Goal: Check status: Check status

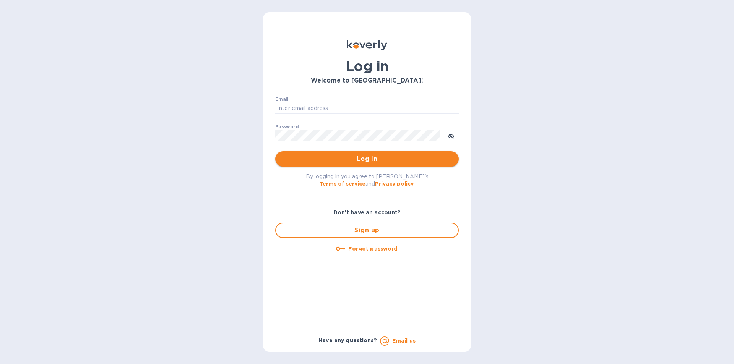
type input "[PERSON_NAME][EMAIL_ADDRESS][DOMAIN_NAME]"
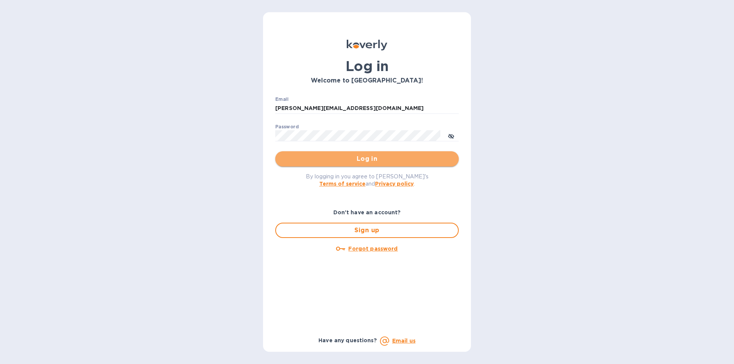
click at [359, 159] on span "Log in" at bounding box center [366, 158] width 171 height 9
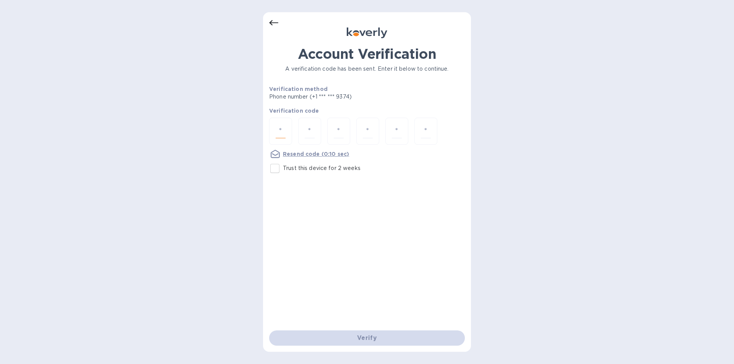
click at [284, 131] on input "number" at bounding box center [281, 131] width 10 height 14
type input "3"
type input "9"
type input "1"
type input "3"
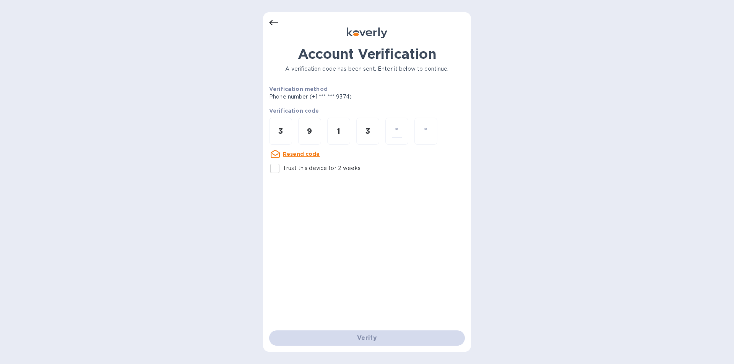
type input "4"
type input "0"
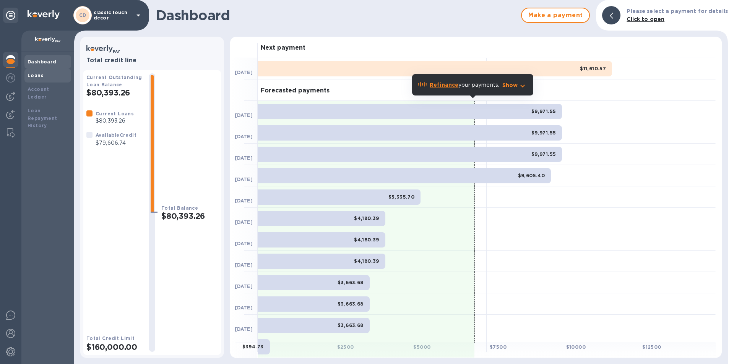
click at [44, 73] on div "Loans" at bounding box center [48, 76] width 41 height 8
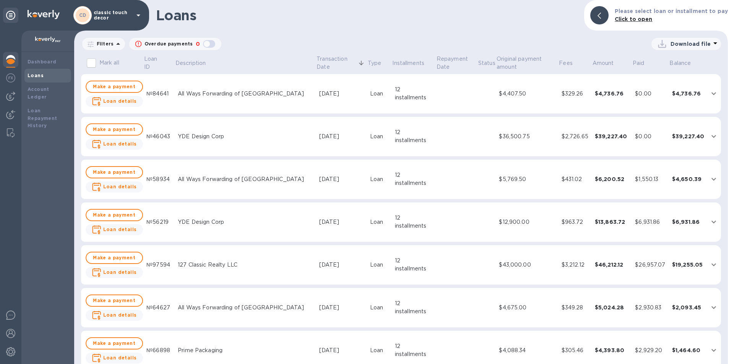
click at [202, 96] on div "All Ways Forwarding of [GEOGRAPHIC_DATA]" at bounding box center [245, 94] width 135 height 8
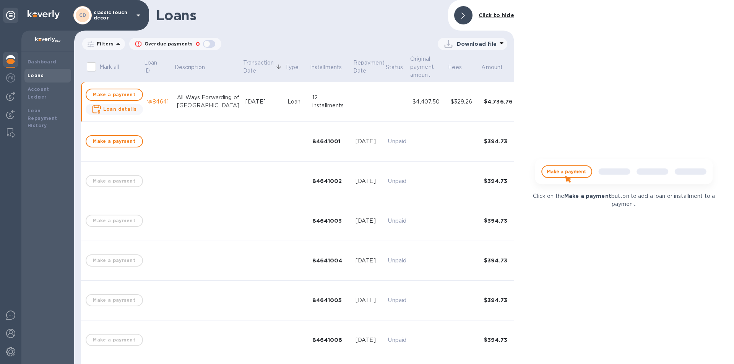
click at [39, 72] on div "Loans" at bounding box center [48, 76] width 41 height 8
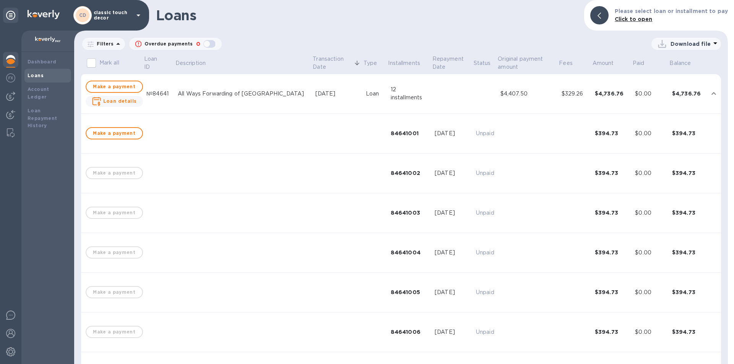
click at [149, 104] on td "№84641" at bounding box center [158, 94] width 31 height 40
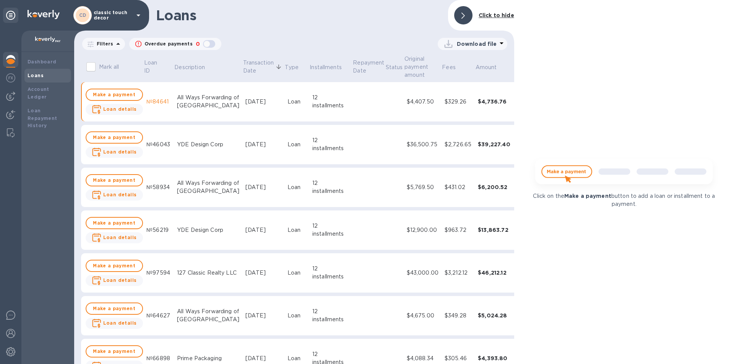
click at [197, 148] on div "YDE Design Corp" at bounding box center [208, 145] width 62 height 8
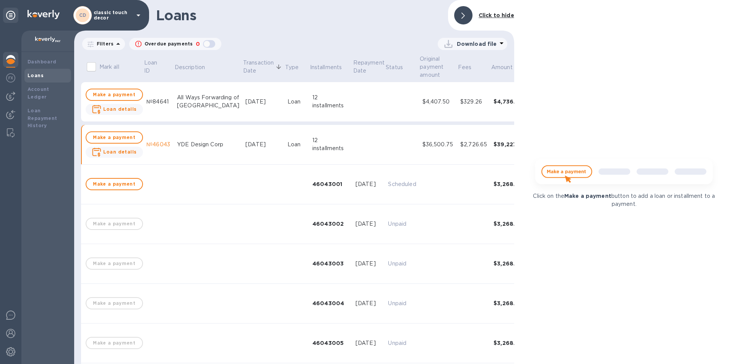
click at [242, 136] on td "[DATE]" at bounding box center [263, 145] width 42 height 40
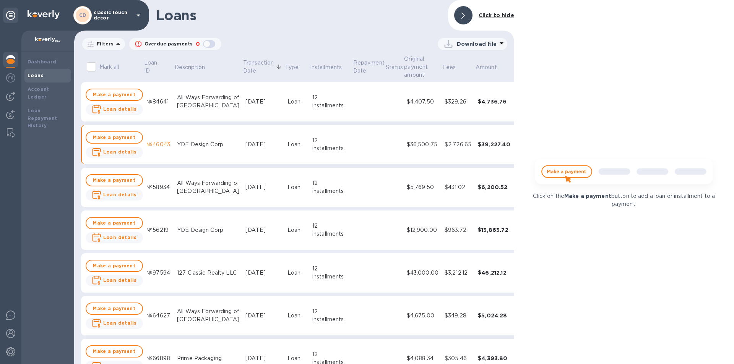
click at [245, 184] on div "[DATE]" at bounding box center [263, 188] width 36 height 8
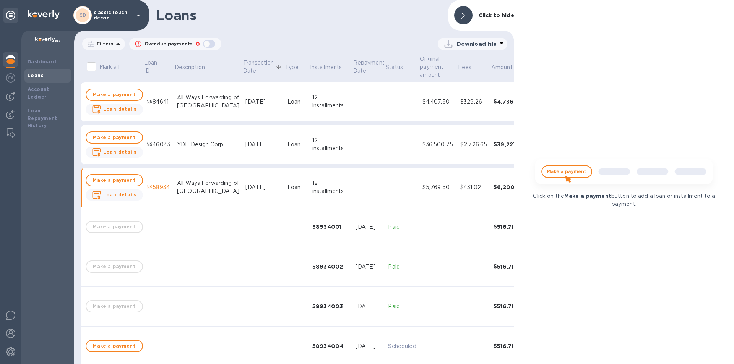
click at [242, 183] on td "[DATE]" at bounding box center [263, 188] width 42 height 40
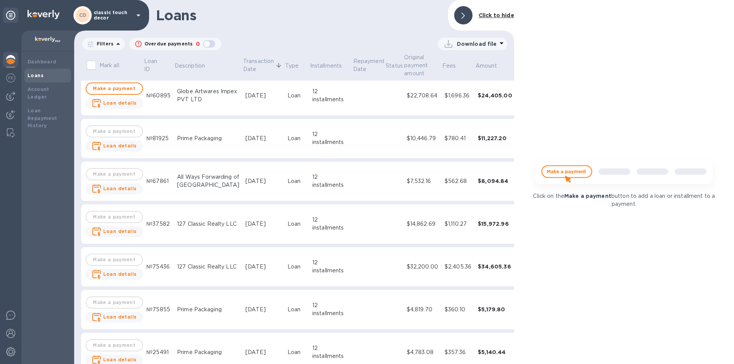
scroll to position [268, 0]
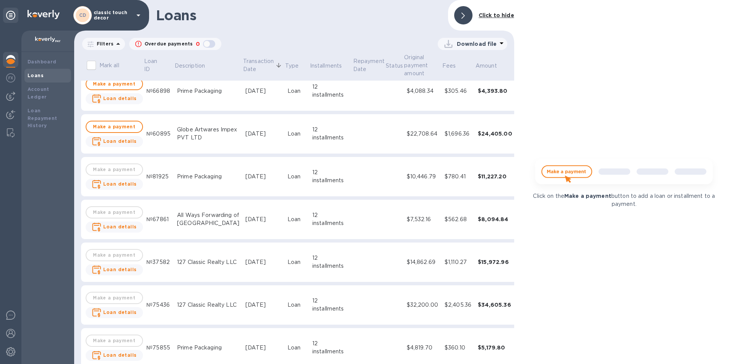
click at [212, 143] on td "Globe Artwares Impex PVT LTD" at bounding box center [208, 134] width 68 height 40
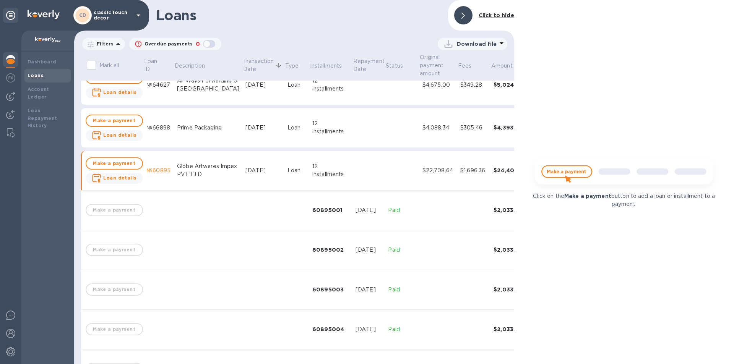
scroll to position [229, 0]
click at [204, 173] on div "Globe Artwares Impex PVT LTD" at bounding box center [208, 172] width 62 height 16
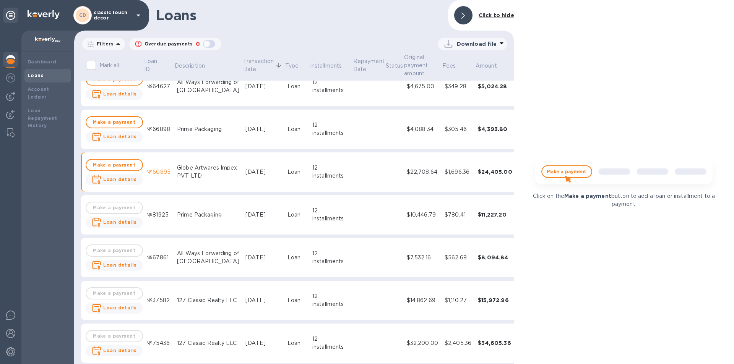
click at [210, 136] on td "Prime Packaging" at bounding box center [208, 130] width 68 height 40
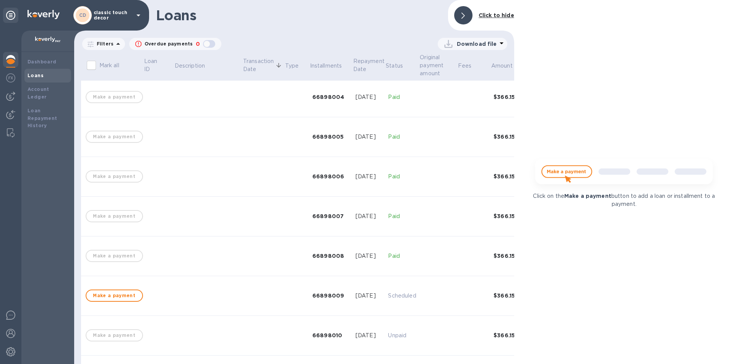
scroll to position [153, 0]
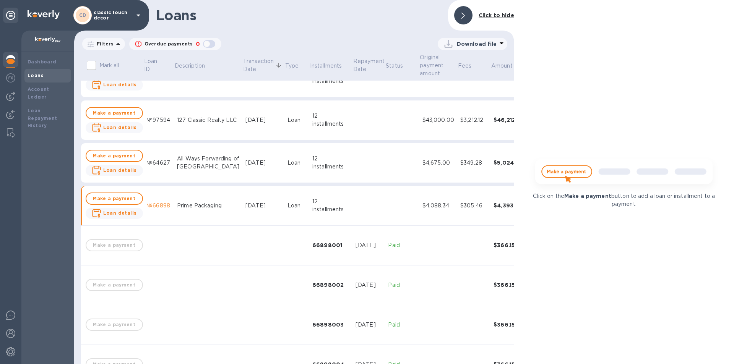
click at [202, 204] on div "Prime Packaging" at bounding box center [208, 206] width 62 height 8
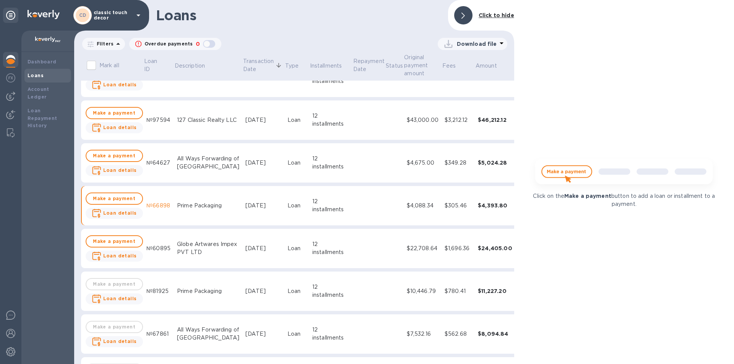
click at [210, 164] on div "All Ways Forwarding of [GEOGRAPHIC_DATA]" at bounding box center [208, 163] width 62 height 16
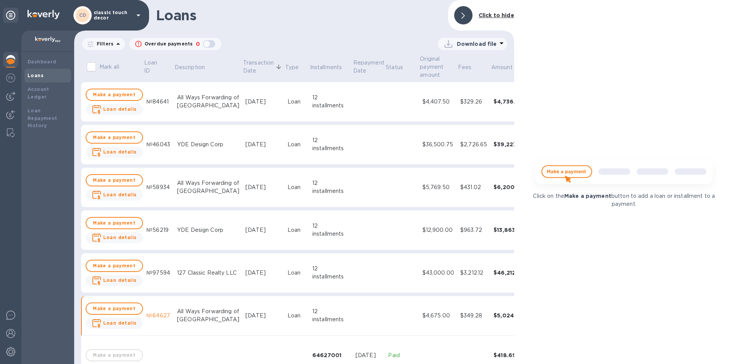
drag, startPoint x: 187, startPoint y: 268, endPoint x: 193, endPoint y: 262, distance: 8.4
click at [187, 269] on div "127 Classic Realty LLC" at bounding box center [208, 273] width 62 height 8
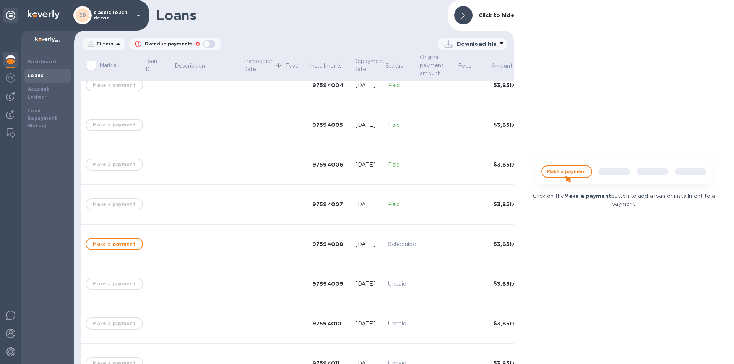
scroll to position [459, 0]
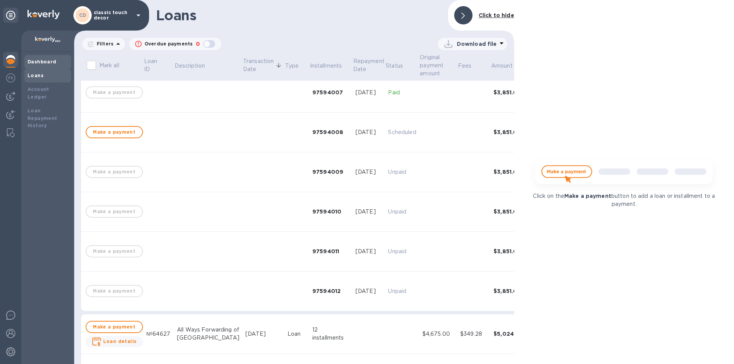
click at [41, 64] on b "Dashboard" at bounding box center [42, 62] width 29 height 6
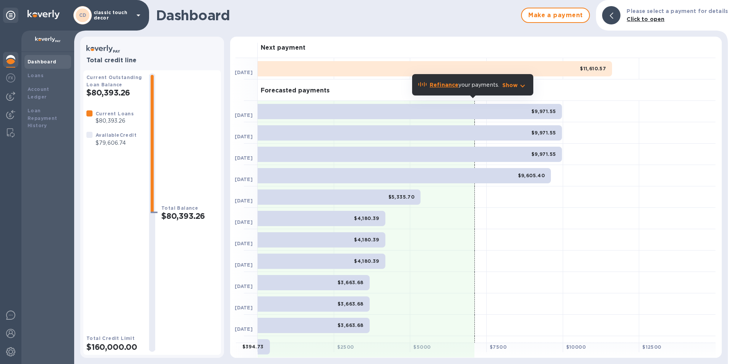
click at [109, 23] on div "CD classic touch decor" at bounding box center [108, 15] width 70 height 18
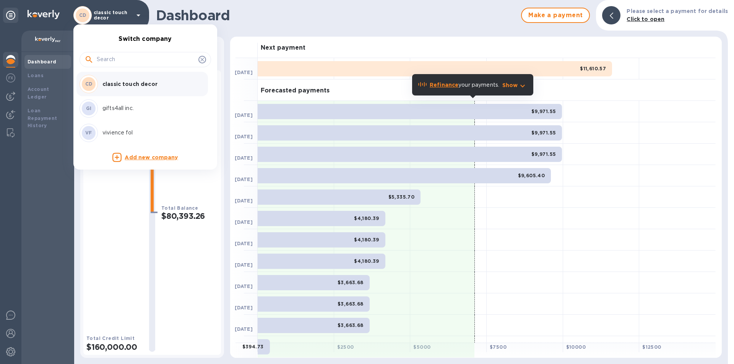
click at [121, 132] on p "vivience fol" at bounding box center [150, 133] width 96 height 8
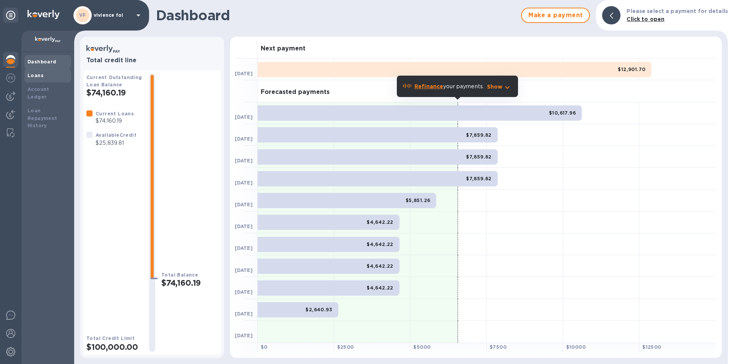
click at [40, 75] on b "Loans" at bounding box center [36, 76] width 16 height 6
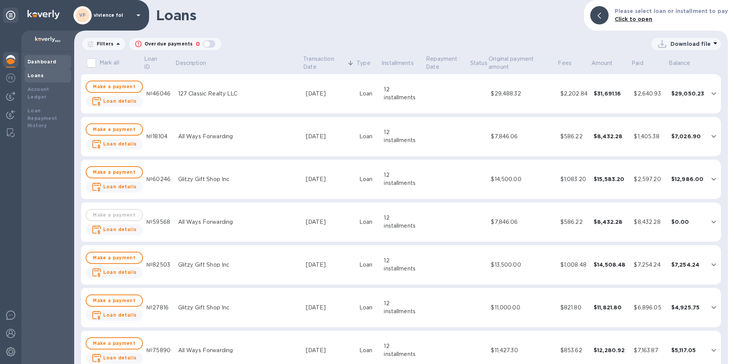
click at [43, 58] on div "Dashboard" at bounding box center [48, 62] width 41 height 8
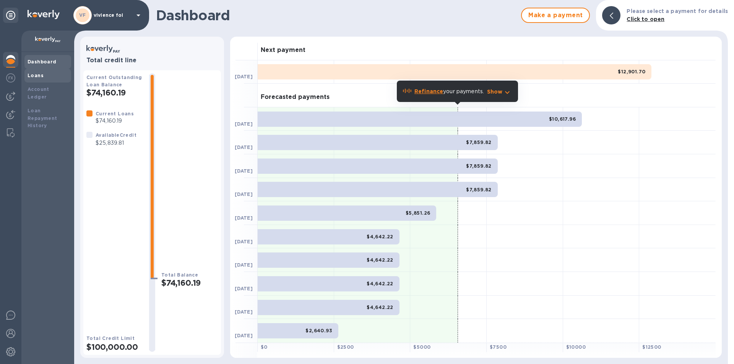
click at [36, 75] on b "Loans" at bounding box center [36, 76] width 16 height 6
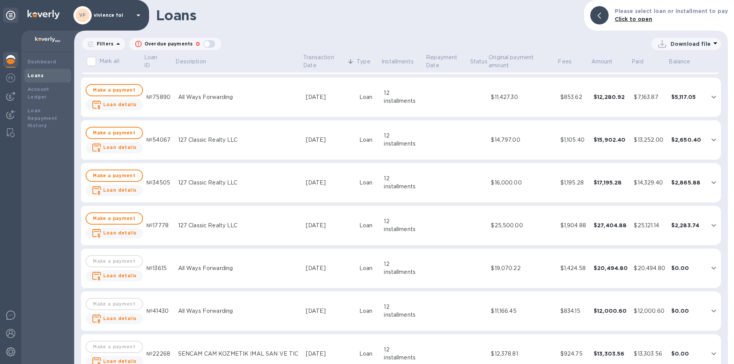
scroll to position [268, 0]
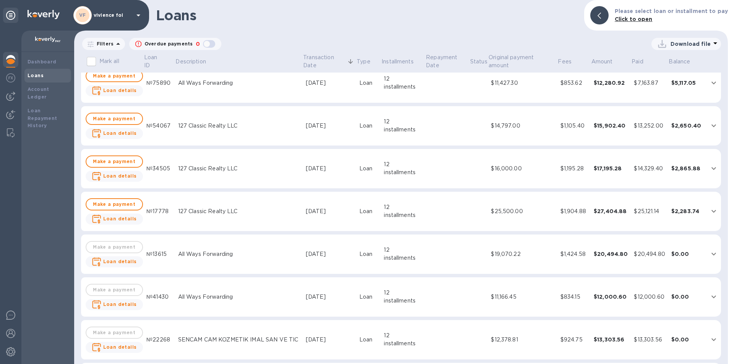
click at [194, 218] on td "127 Classic Realty LLC" at bounding box center [239, 212] width 128 height 40
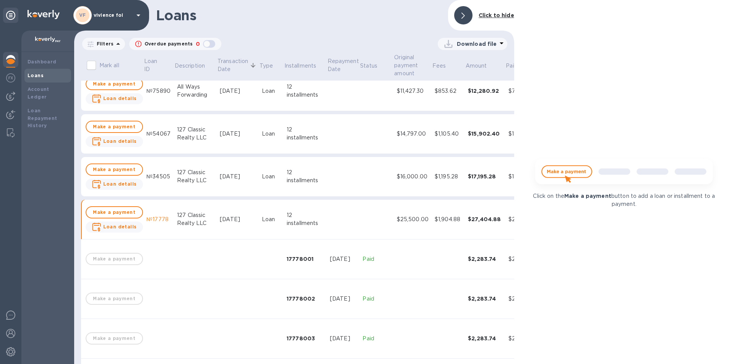
scroll to position [276, 0]
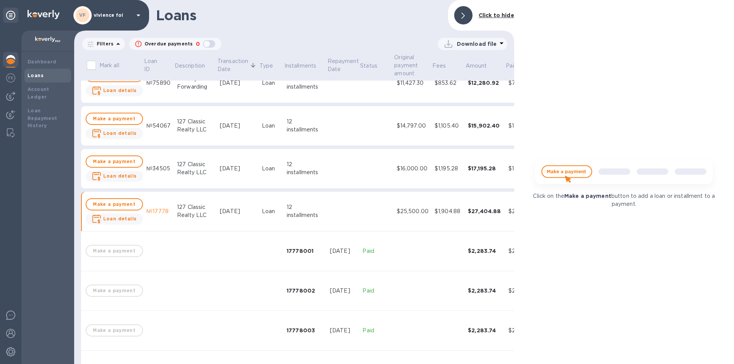
click at [200, 214] on div "127 Classic Realty LLC" at bounding box center [195, 211] width 37 height 16
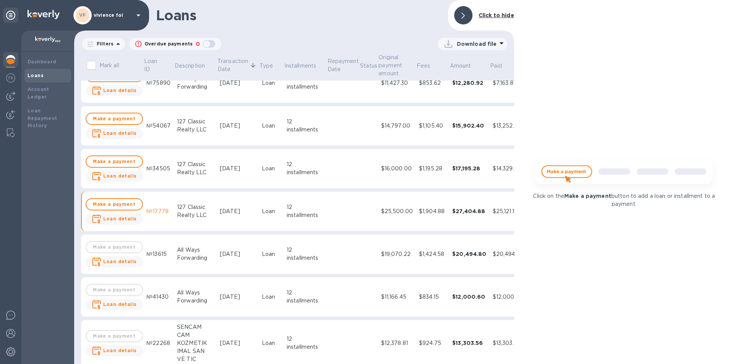
click at [195, 167] on div "127 Classic Realty LLC" at bounding box center [195, 169] width 37 height 16
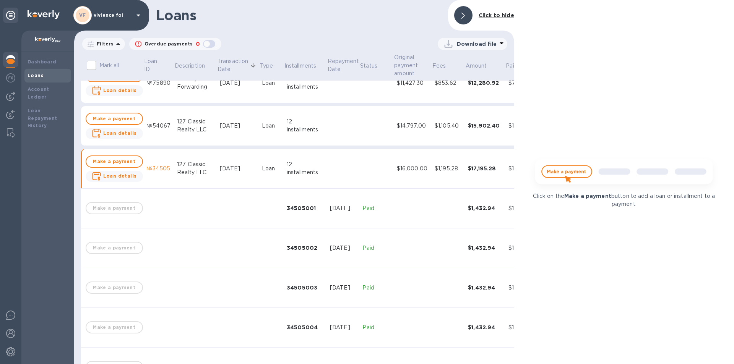
click at [195, 168] on div "127 Classic Realty LLC" at bounding box center [195, 169] width 37 height 16
